Goal: Use online tool/utility: Utilize a website feature to perform a specific function

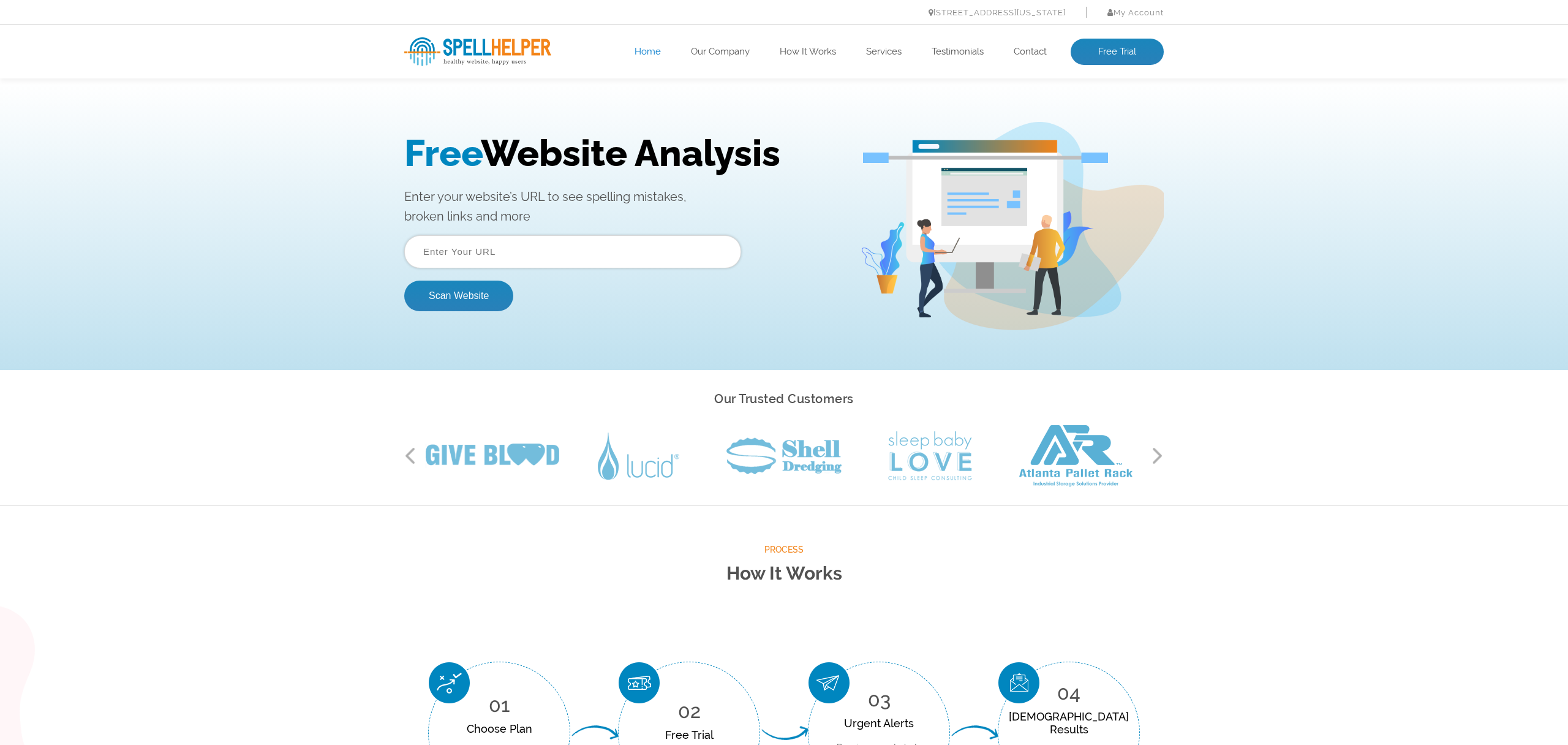
click at [495, 253] on input "text" at bounding box center [573, 252] width 337 height 33
click at [459, 295] on button "Scan Website" at bounding box center [459, 295] width 109 height 30
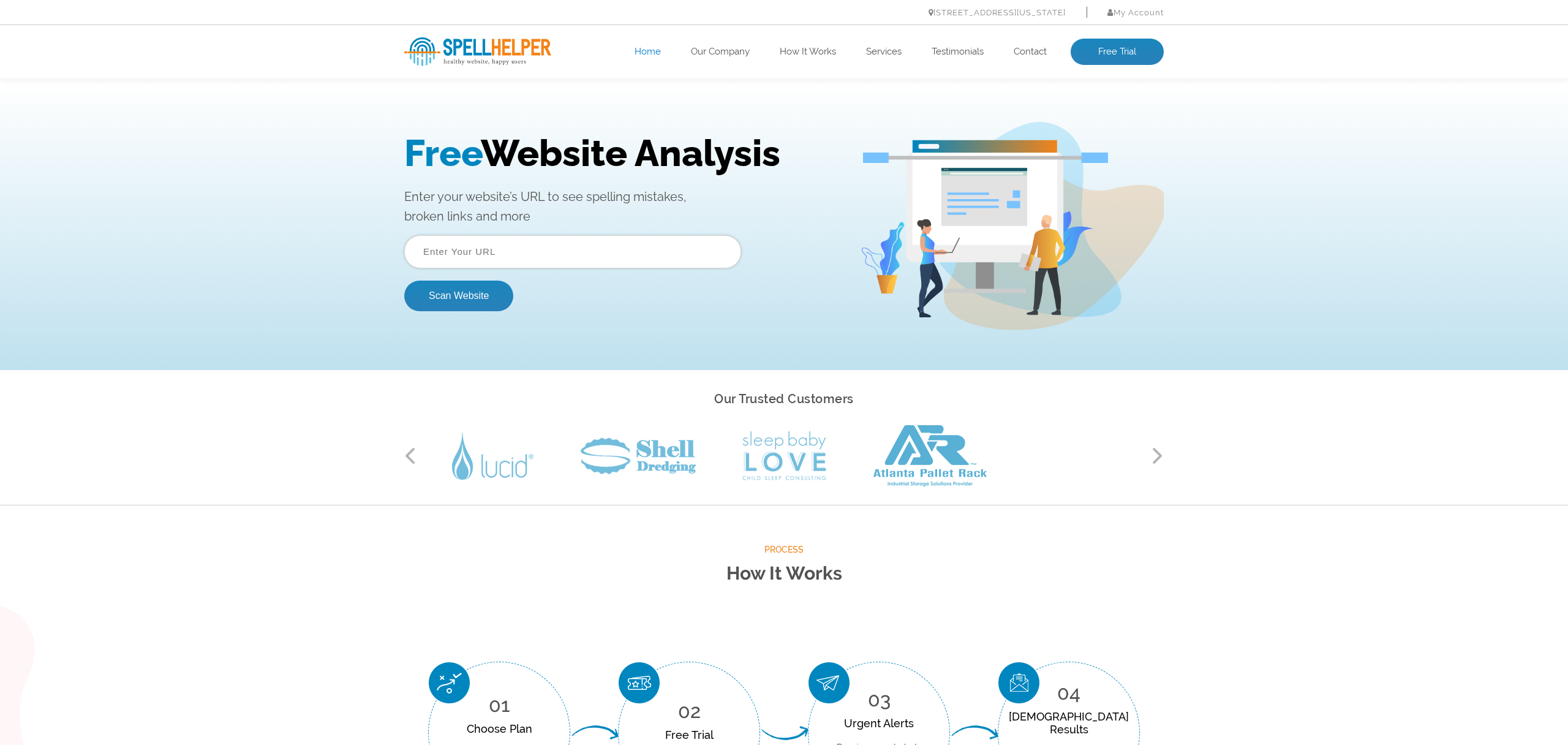
click at [571, 227] on div "Free Website Analysis Enter your website’s URL to see spelling mistakes, broken…" at bounding box center [632, 227] width 456 height 190
click at [566, 252] on input "text" at bounding box center [573, 252] width 337 height 33
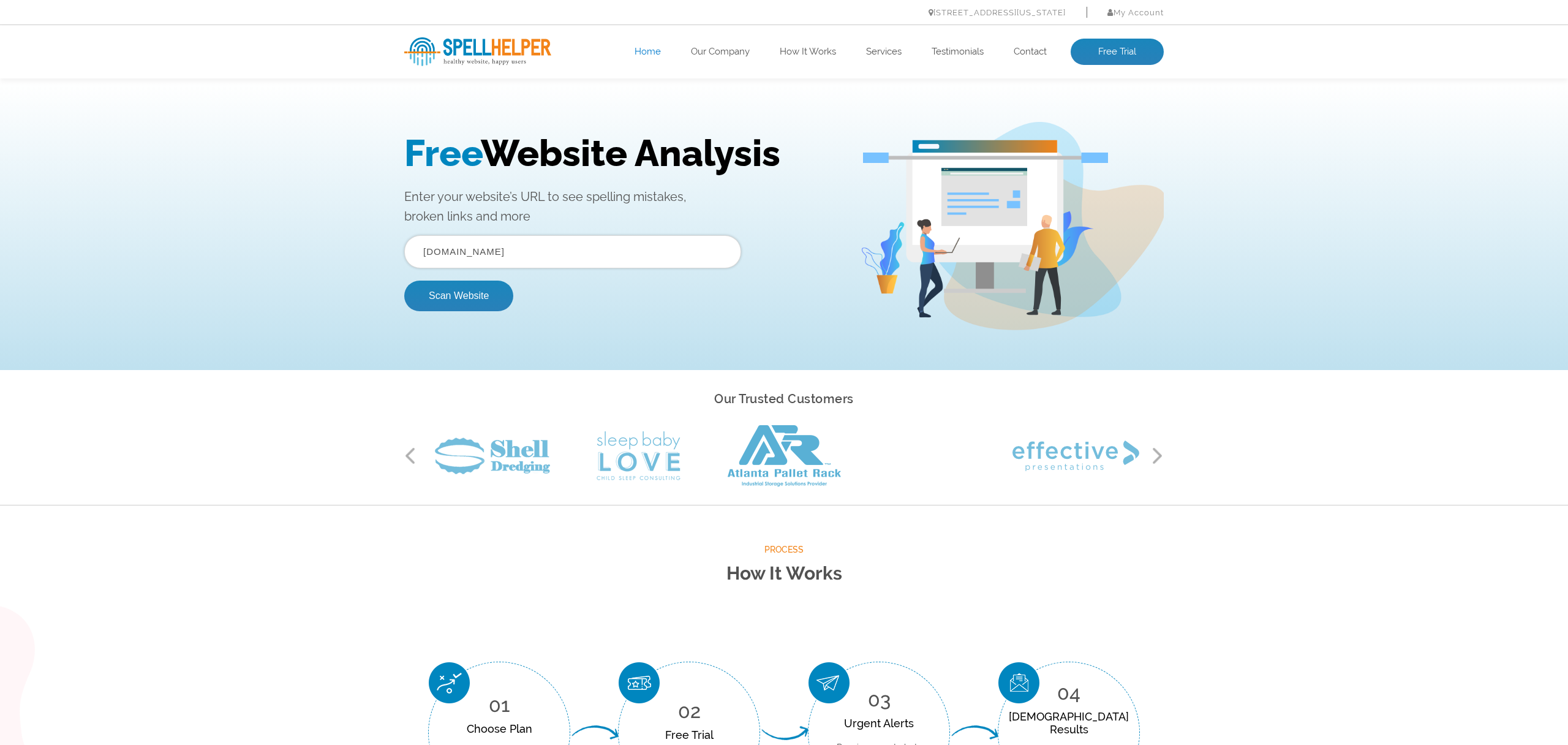
type input "vcore.au"
click at [459, 295] on button "Scan Website" at bounding box center [459, 295] width 109 height 30
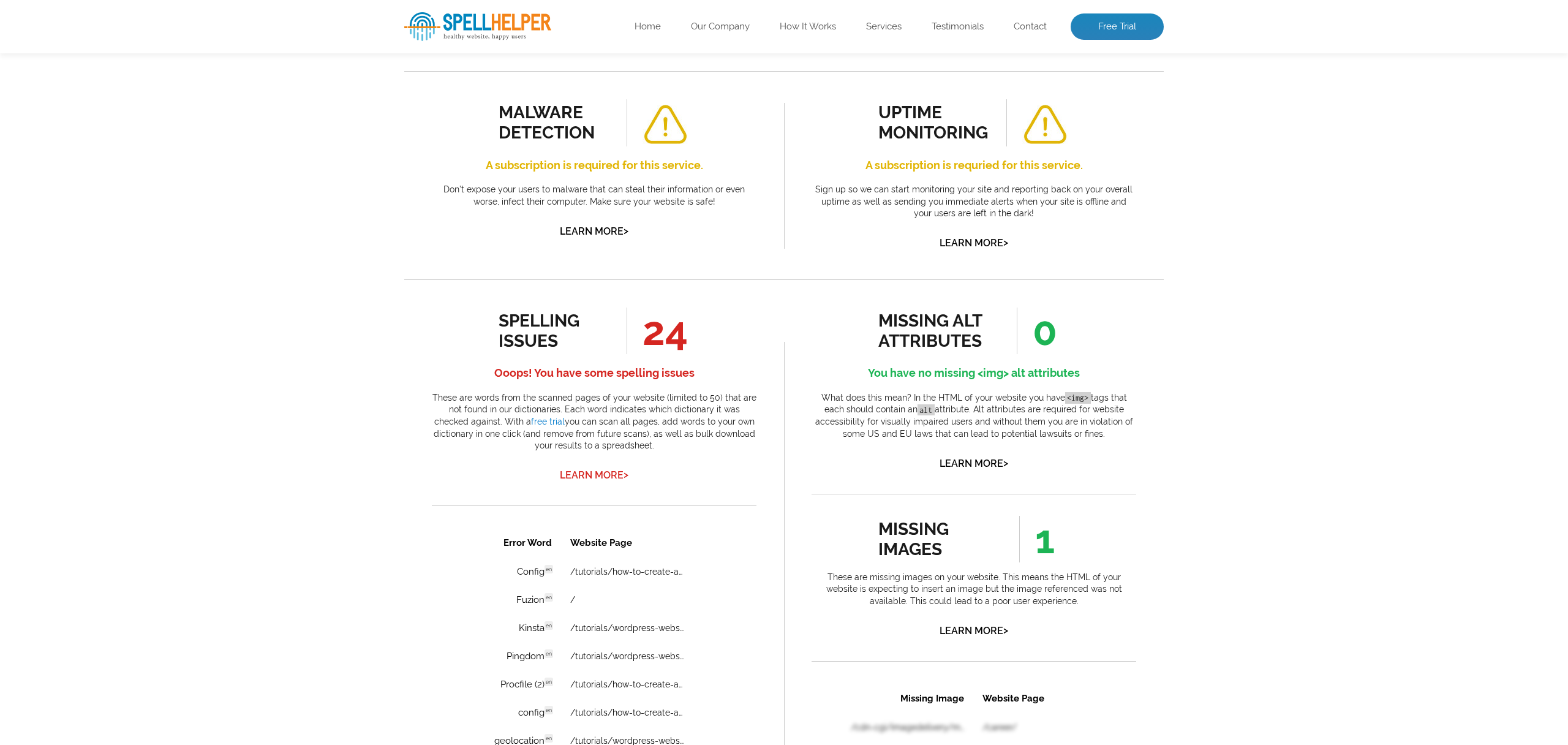
scroll to position [707, 0]
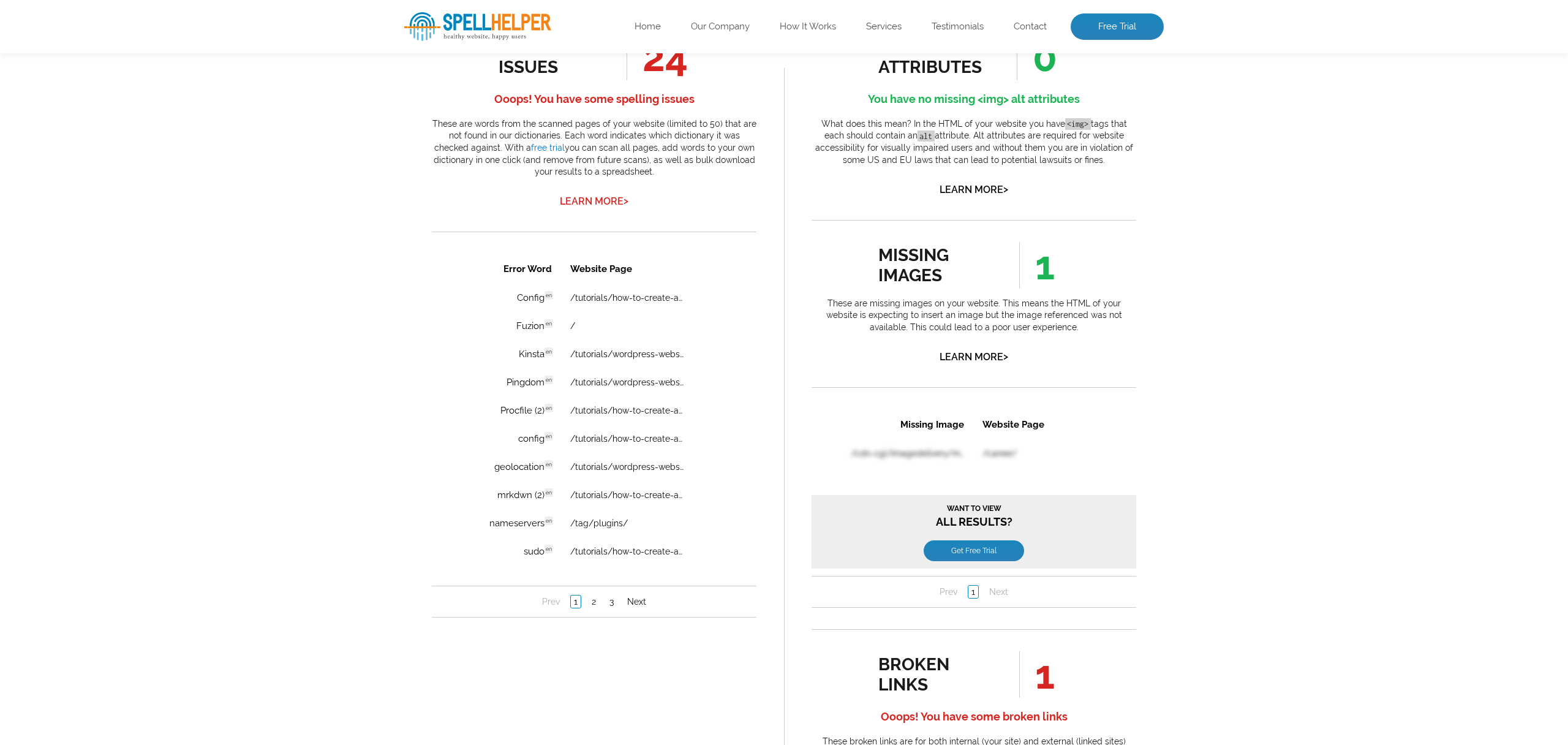
click at [608, 197] on link "Learn More >" at bounding box center [594, 201] width 69 height 12
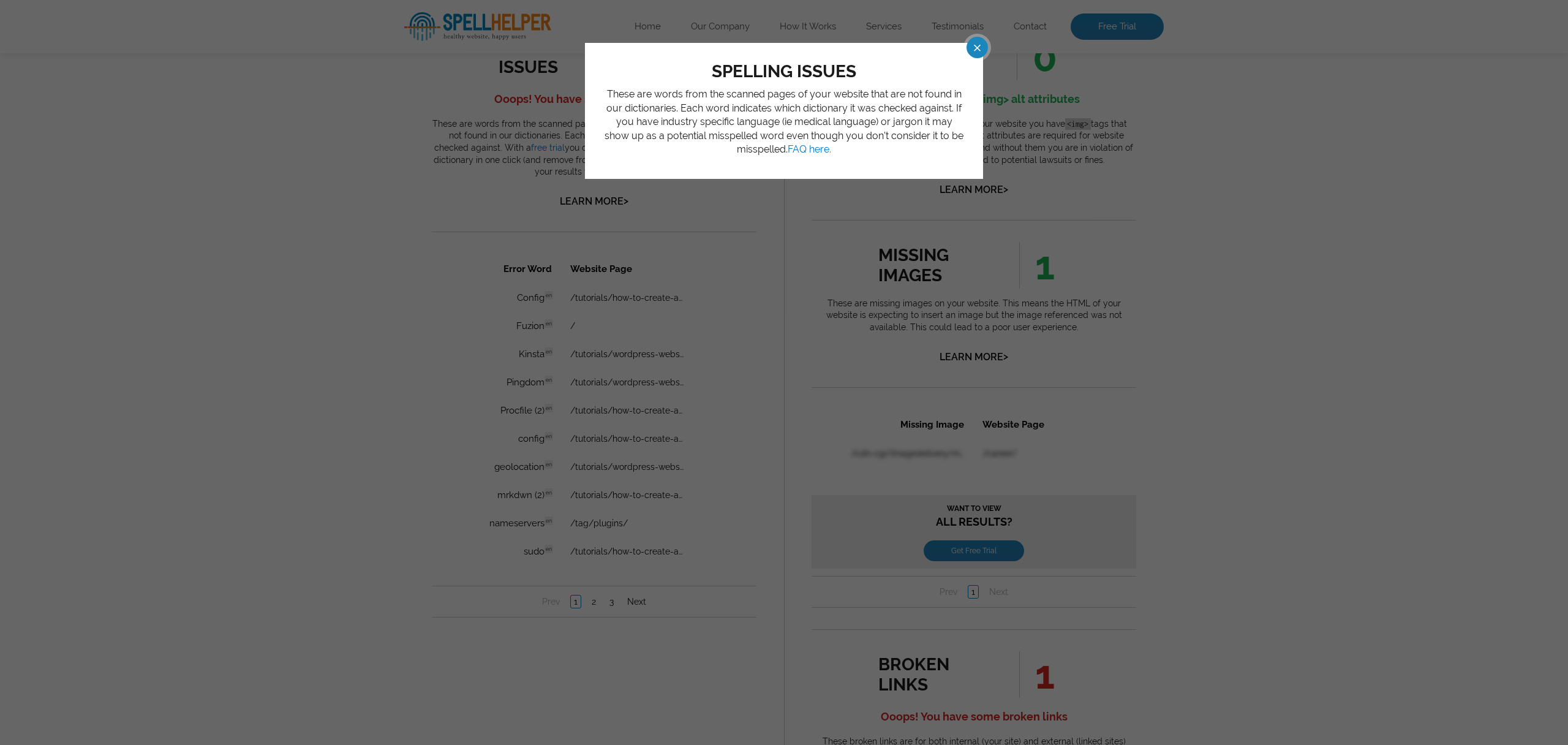
click at [972, 48] on span at bounding box center [967, 47] width 21 height 21
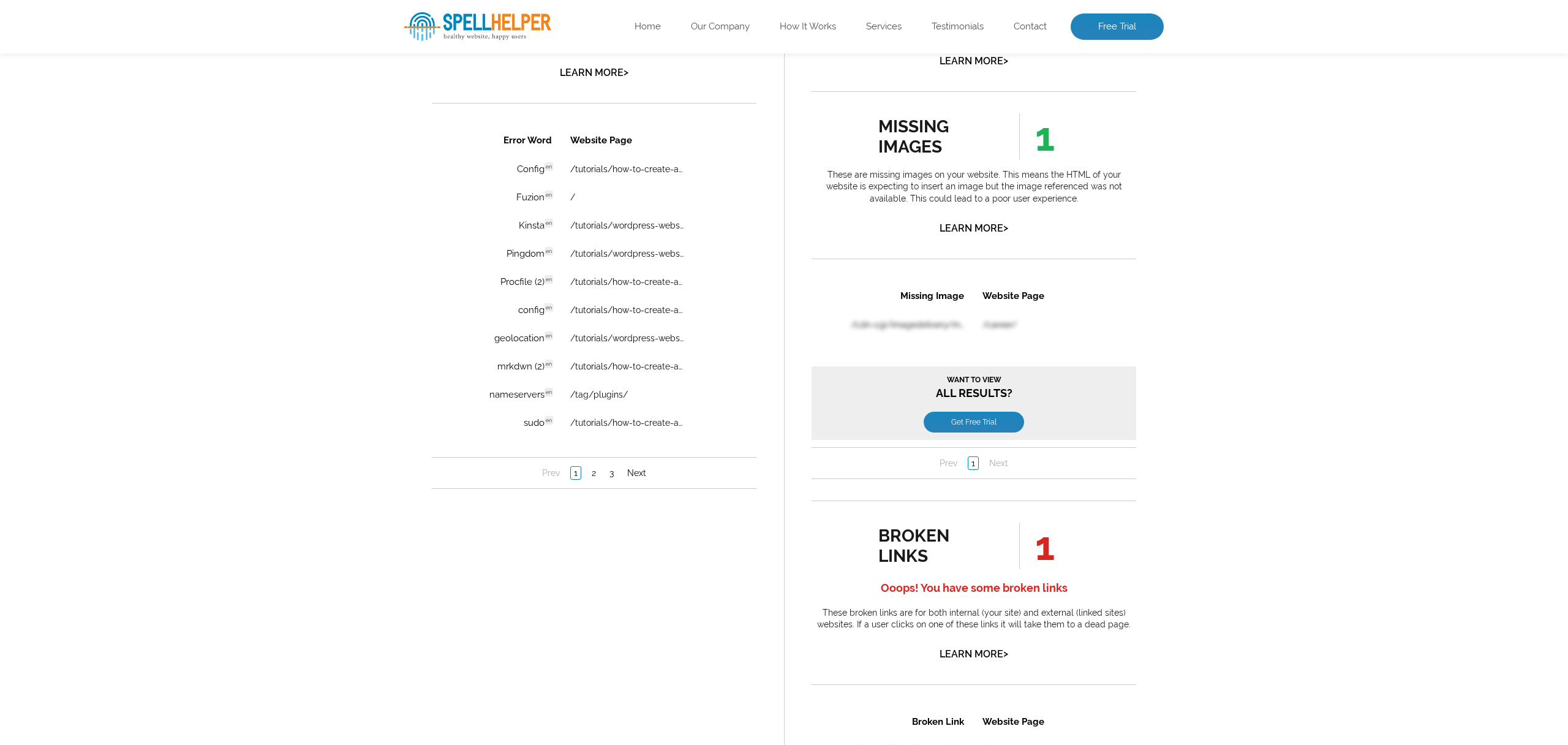
scroll to position [699, 0]
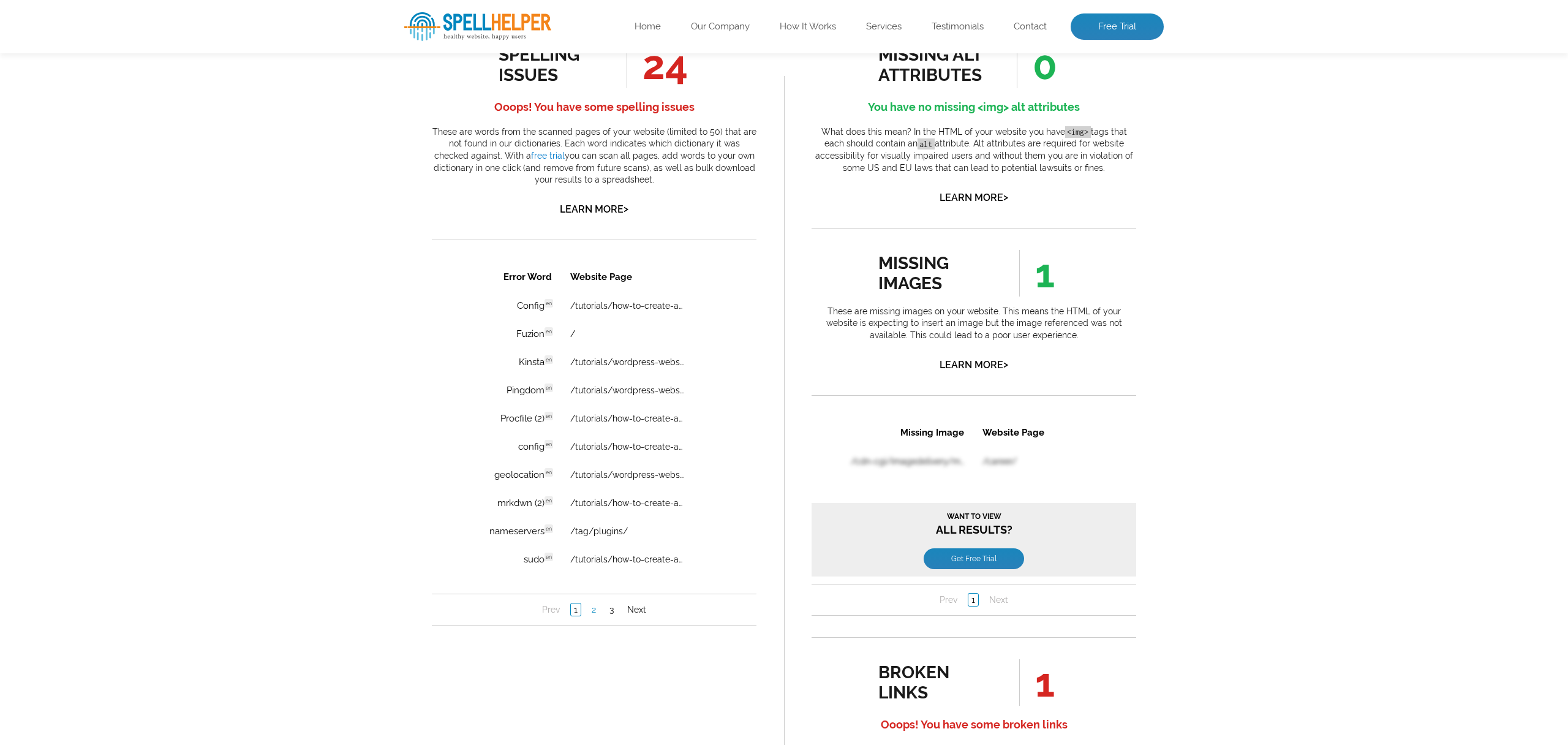
click at [593, 612] on link "2" at bounding box center [594, 610] width 11 height 13
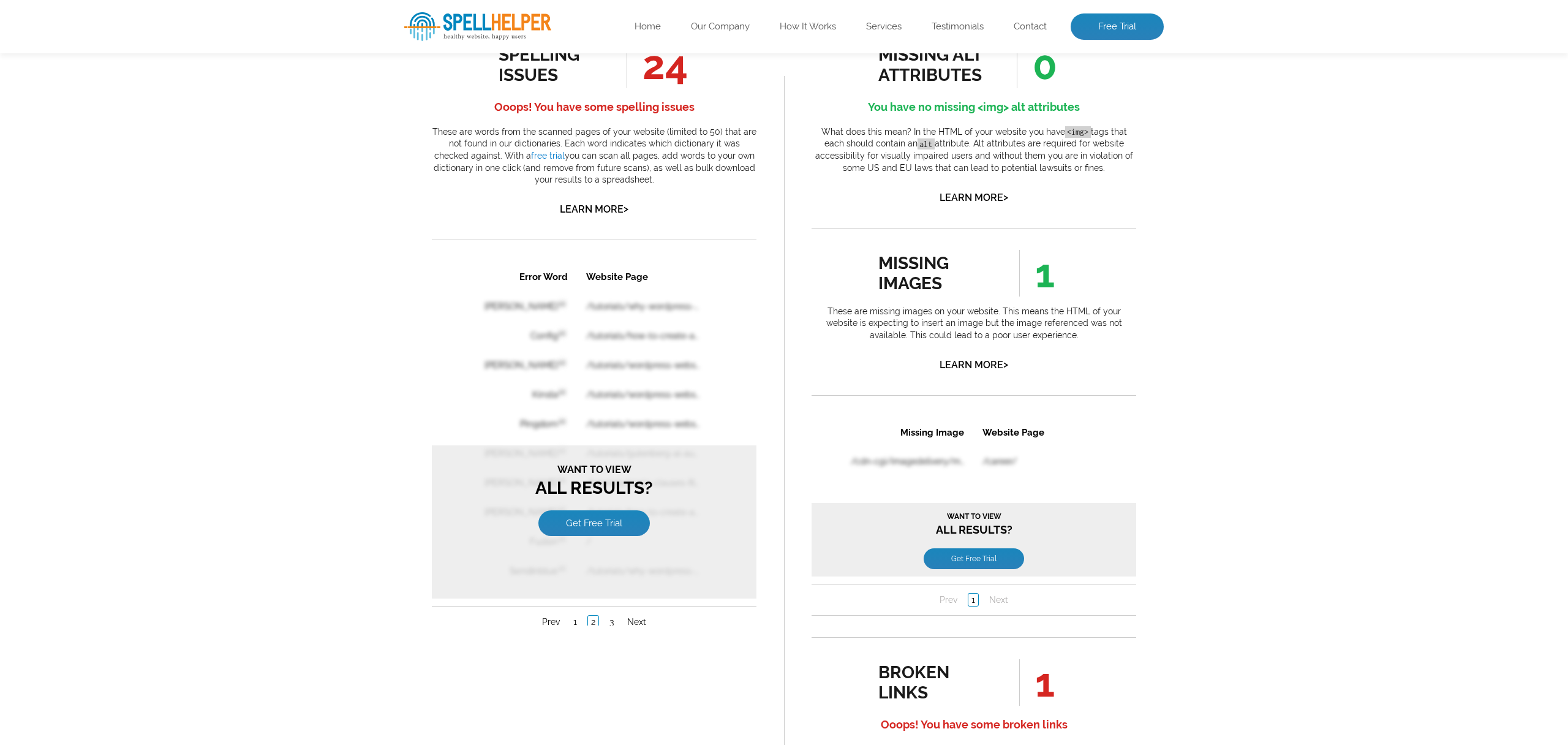
scroll to position [0, 0]
